Goal: Information Seeking & Learning: Learn about a topic

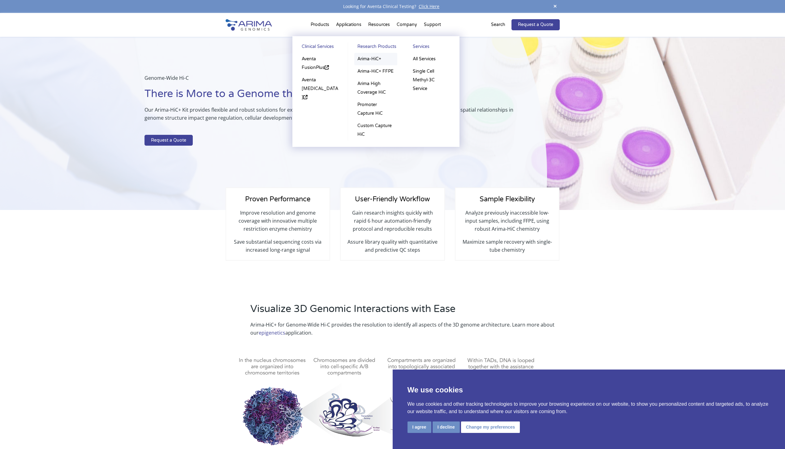
click at [369, 60] on link "Arima-HiC+" at bounding box center [375, 59] width 43 height 12
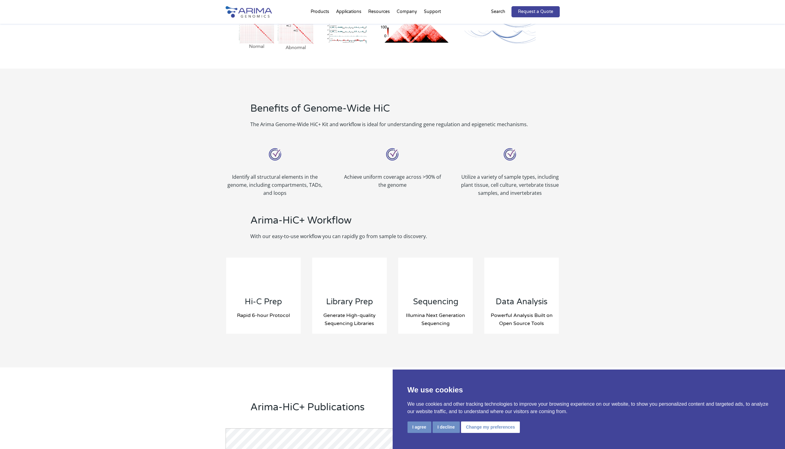
scroll to position [470, 0]
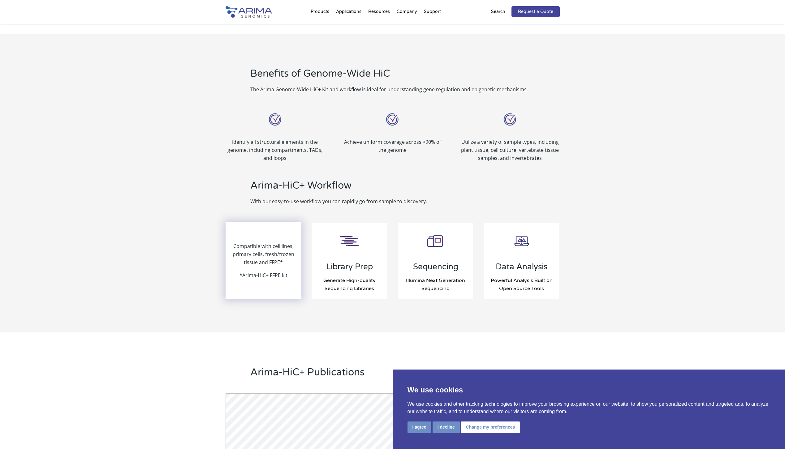
click at [256, 261] on p "Compatible with cell lines, primary cells, fresh/frozen tissue and FFPE*" at bounding box center [263, 256] width 75 height 29
click at [258, 271] on p "*Arima-HiC+ FFPE kit" at bounding box center [263, 275] width 48 height 8
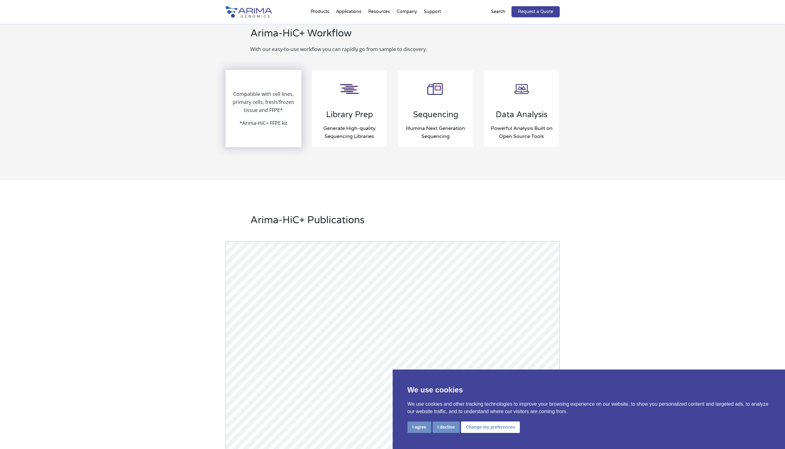
scroll to position [619, 0]
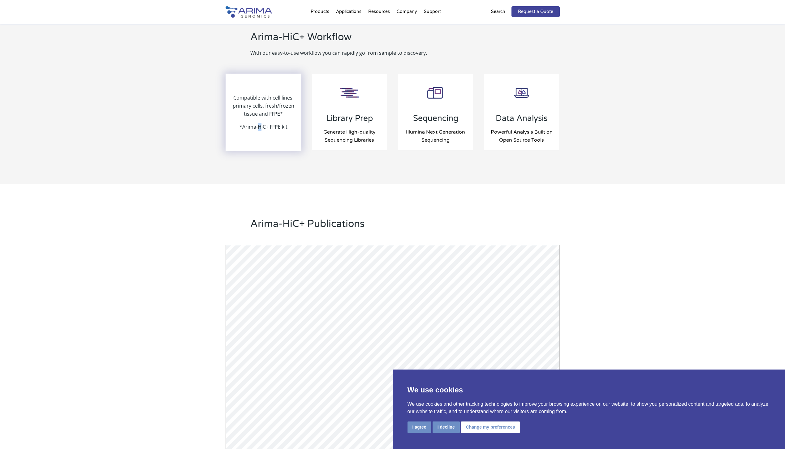
click at [259, 125] on p "*Arima-HiC+ FFPE kit" at bounding box center [263, 127] width 48 height 8
drag, startPoint x: 259, startPoint y: 125, endPoint x: 255, endPoint y: 109, distance: 16.4
click at [256, 109] on p "Compatible with cell lines, primary cells, fresh/frozen tissue and FFPE*" at bounding box center [263, 108] width 75 height 29
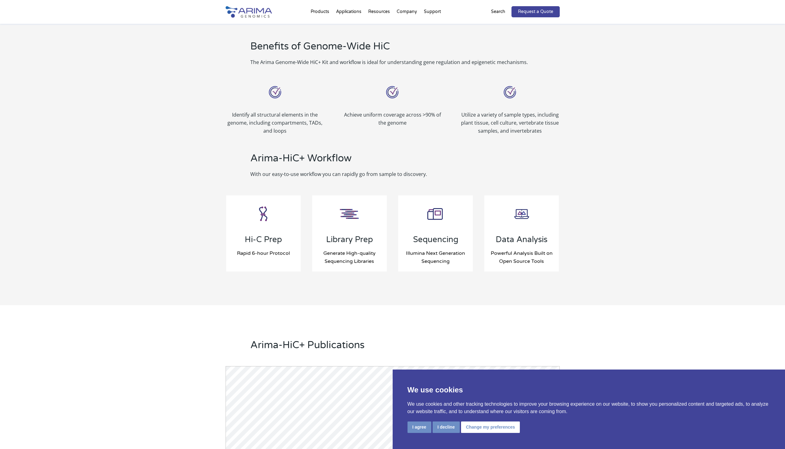
scroll to position [495, 0]
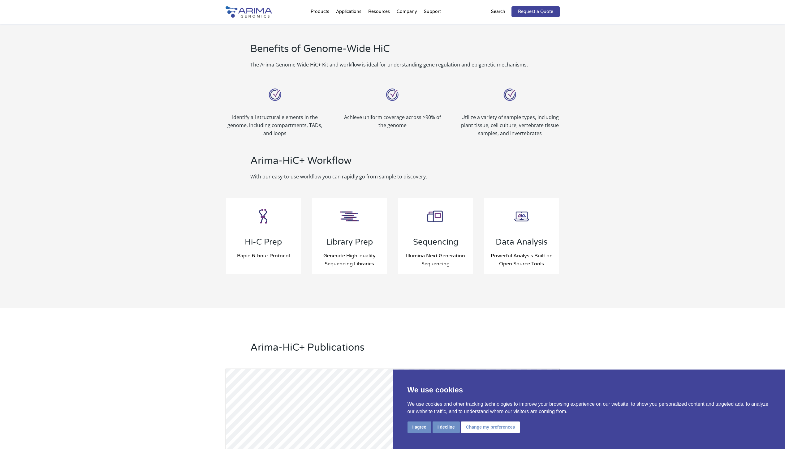
drag, startPoint x: 608, startPoint y: 155, endPoint x: 603, endPoint y: 159, distance: 6.4
click at [608, 155] on div "Benefits of Genome-Wide HiC The Arima Genome-Wide HiC+ Kit and workflow is idea…" at bounding box center [392, 158] width 785 height 299
click at [309, 238] on div "Hi-C Prep Rapid 6-hour Protocol Compatible with cell lines, primary cells, fres…" at bounding box center [392, 236] width 334 height 94
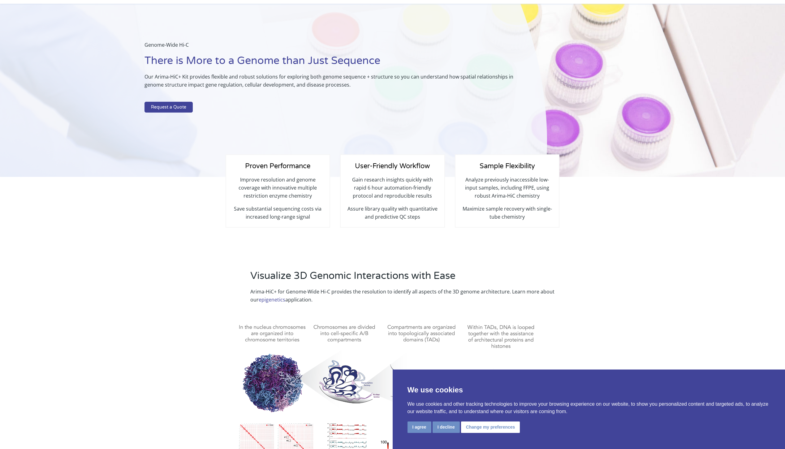
scroll to position [0, 0]
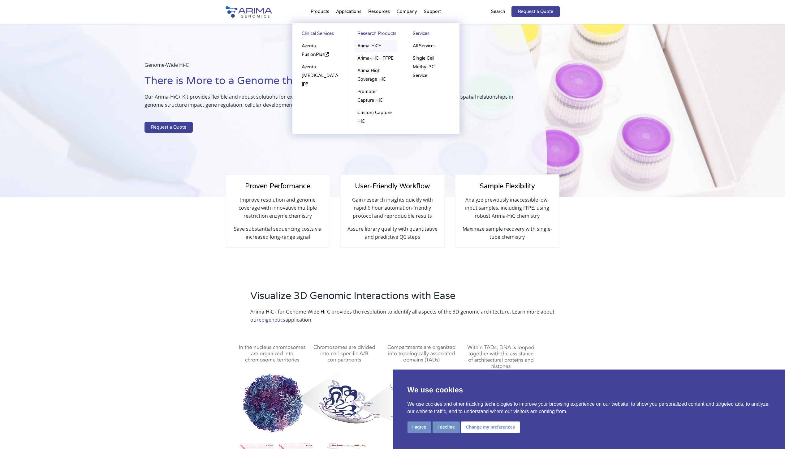
click at [366, 45] on link "Arima-HiC+" at bounding box center [375, 46] width 43 height 12
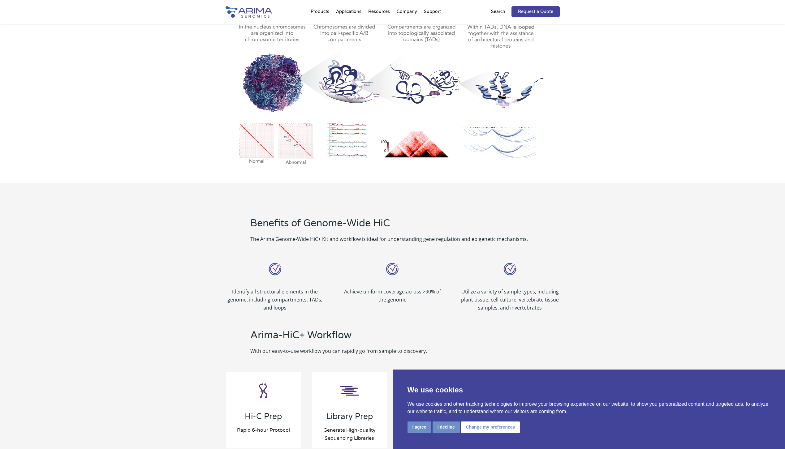
scroll to position [322, 0]
click at [420, 427] on button "I agree" at bounding box center [419, 427] width 24 height 11
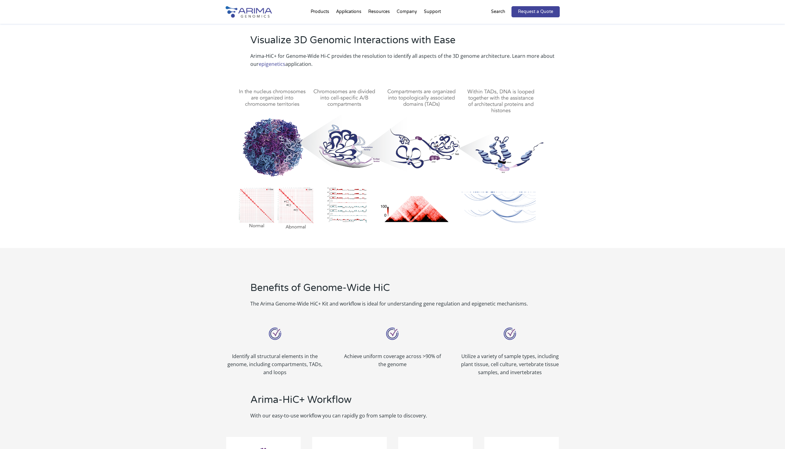
scroll to position [254, 0]
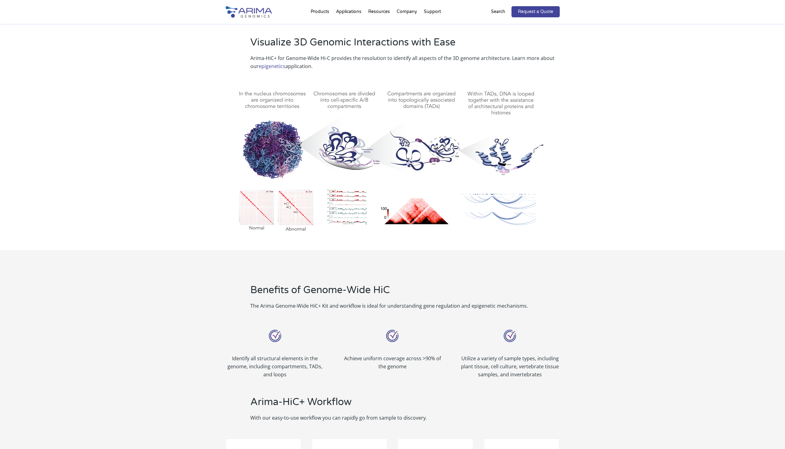
click at [341, 207] on img at bounding box center [392, 156] width 334 height 155
